Goal: Information Seeking & Learning: Learn about a topic

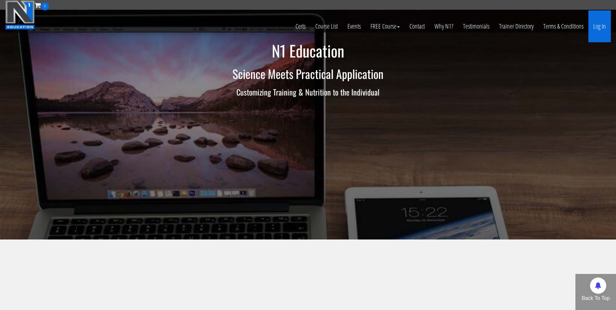
click at [598, 25] on link "Log In" at bounding box center [599, 26] width 22 height 32
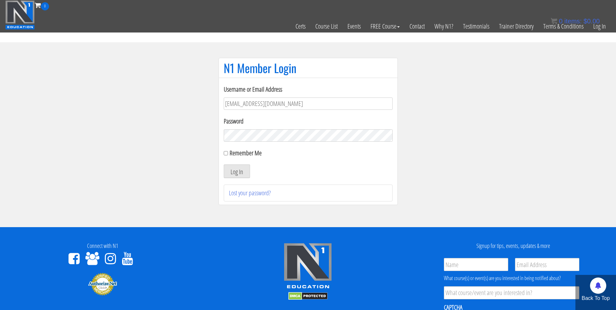
type input "[EMAIL_ADDRESS][DOMAIN_NAME]"
click at [224, 164] on button "Log In" at bounding box center [237, 171] width 26 height 14
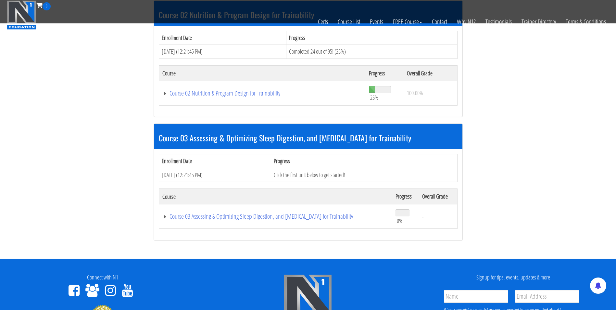
scroll to position [341, 0]
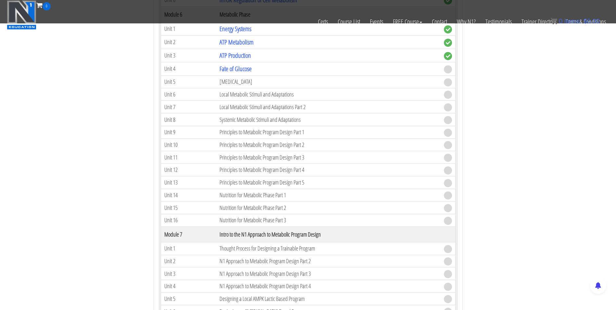
scroll to position [784, 0]
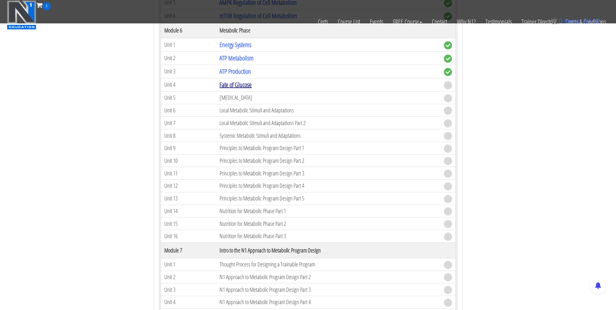
click at [223, 87] on link "Fate of Glucose" at bounding box center [235, 84] width 32 height 9
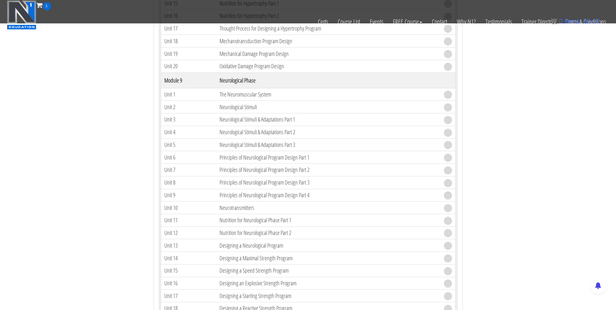
scroll to position [1349, 0]
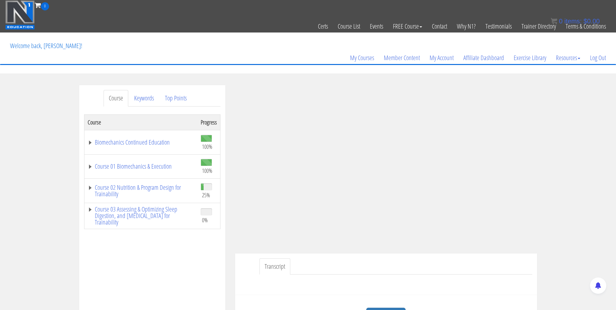
click at [399, 294] on div "Transcript" at bounding box center [386, 274] width 302 height 42
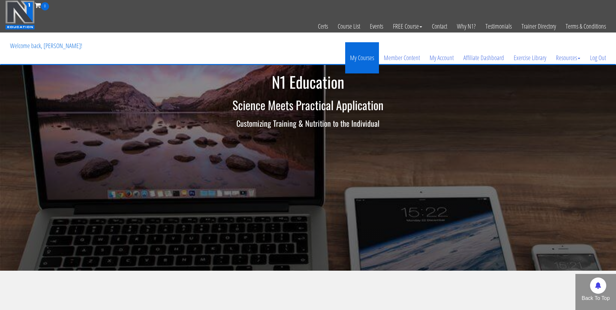
click at [363, 57] on link "My Courses" at bounding box center [362, 57] width 34 height 31
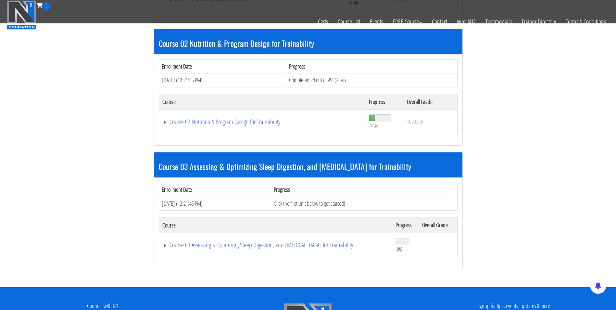
scroll to position [309, 0]
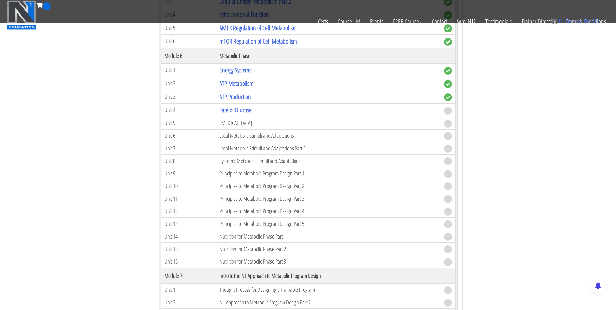
scroll to position [758, 0]
click at [229, 108] on link "Fate of Glucose" at bounding box center [235, 110] width 32 height 9
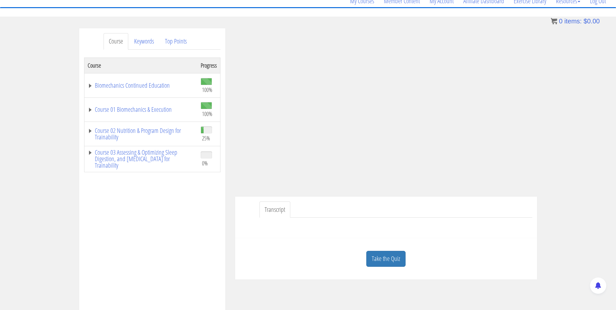
scroll to position [56, 0]
click at [387, 256] on link "Take the Quiz" at bounding box center [385, 259] width 39 height 16
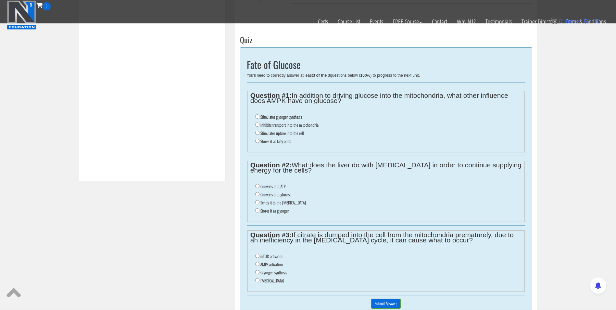
scroll to position [230, 0]
click at [255, 133] on input "Stimulates uptake into the cell" at bounding box center [257, 132] width 4 height 4
radio input "true"
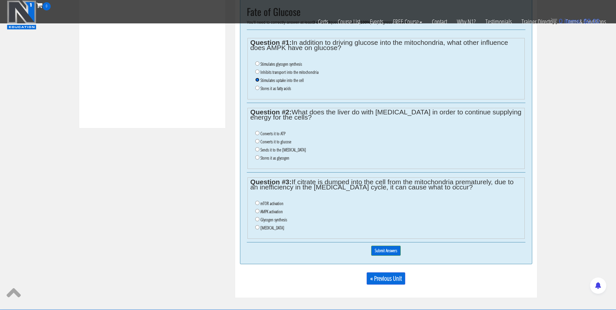
scroll to position [282, 0]
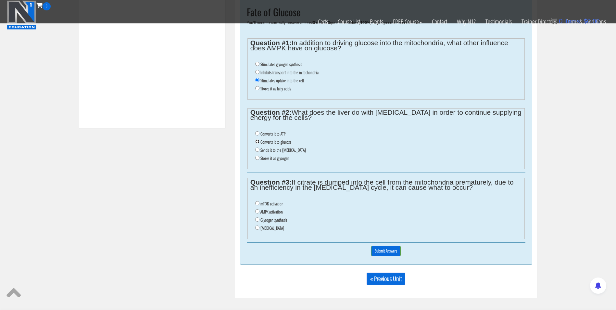
click at [258, 142] on input "Converts it to glucose" at bounding box center [257, 141] width 4 height 4
radio input "true"
click at [256, 227] on input "Insulin resistance" at bounding box center [257, 227] width 4 height 4
radio input "true"
click at [388, 251] on input "Submit Answers" at bounding box center [386, 251] width 30 height 10
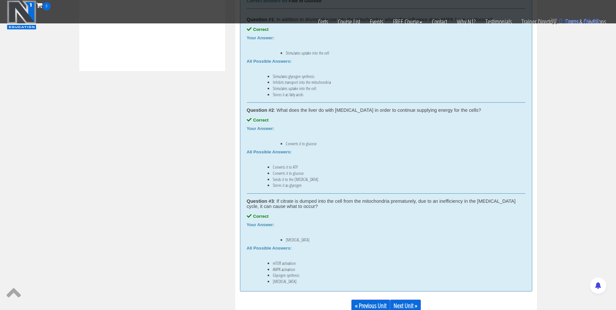
scroll to position [408, 0]
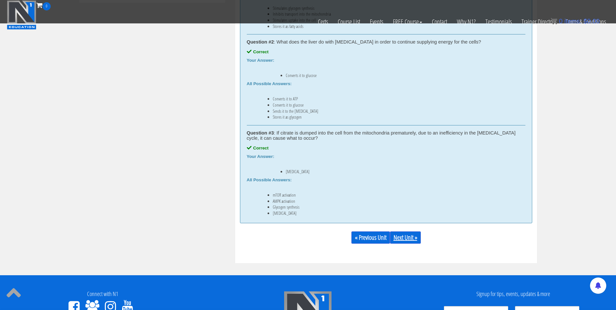
click at [396, 237] on link "Next Unit »" at bounding box center [405, 237] width 31 height 12
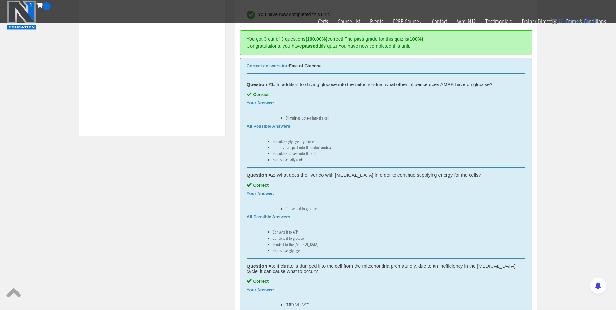
scroll to position [275, 0]
